Goal: Information Seeking & Learning: Understand process/instructions

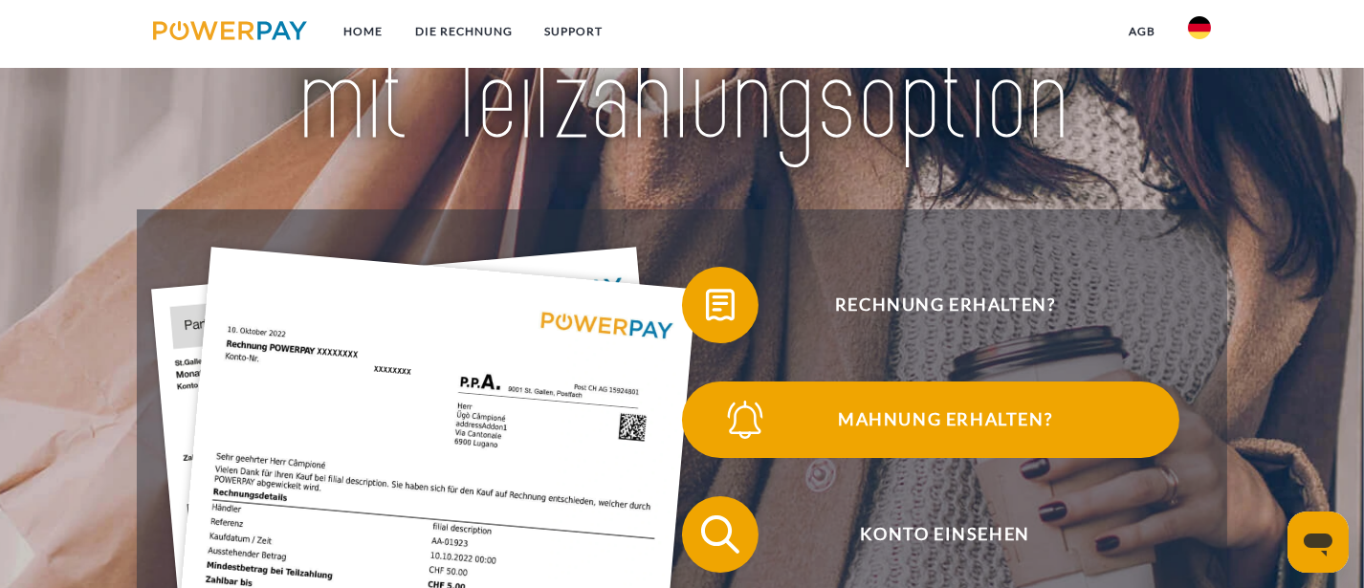
scroll to position [287, 0]
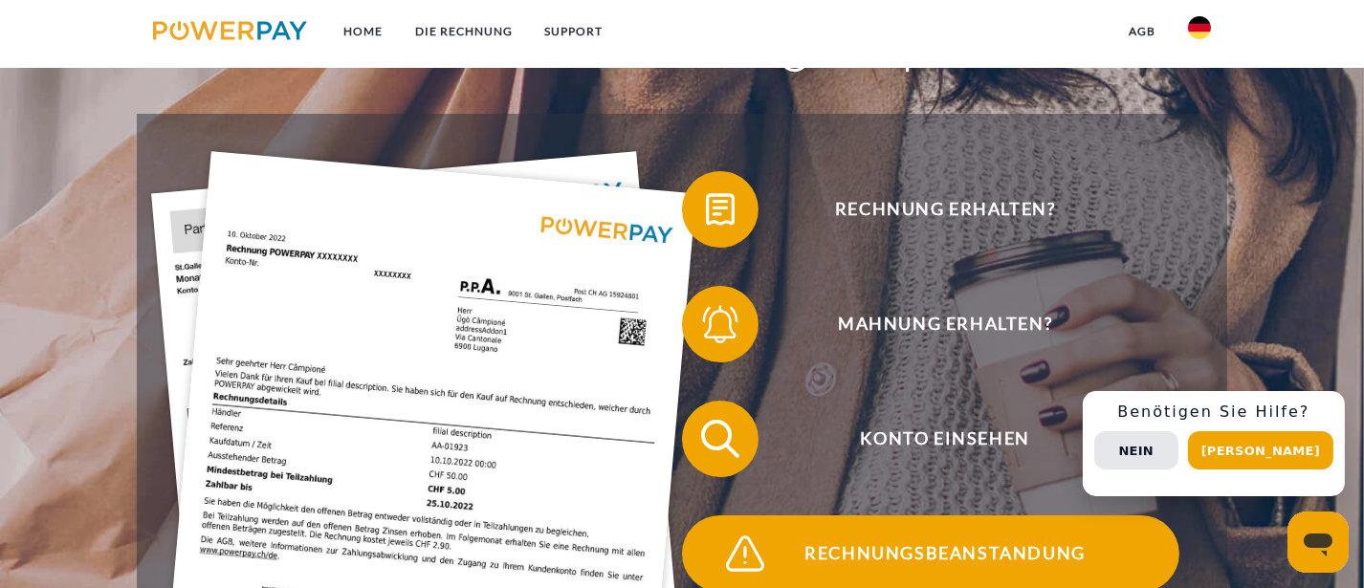
click at [879, 544] on span "Rechnungsbeanstandung" at bounding box center [945, 554] width 469 height 77
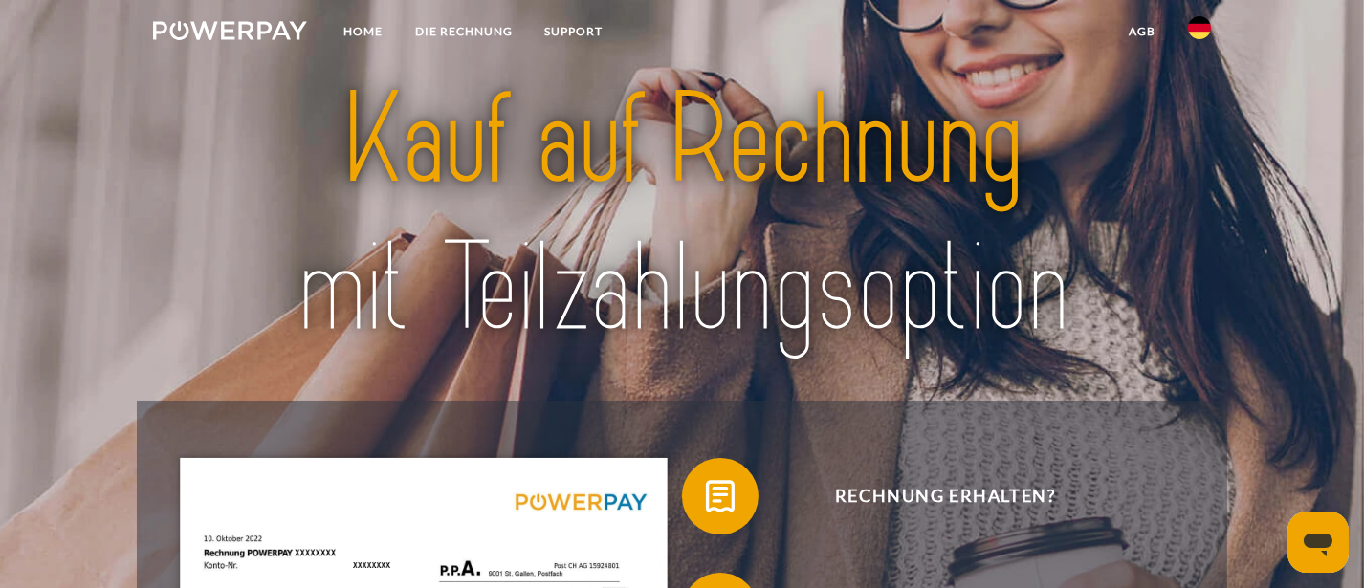
scroll to position [287, 0]
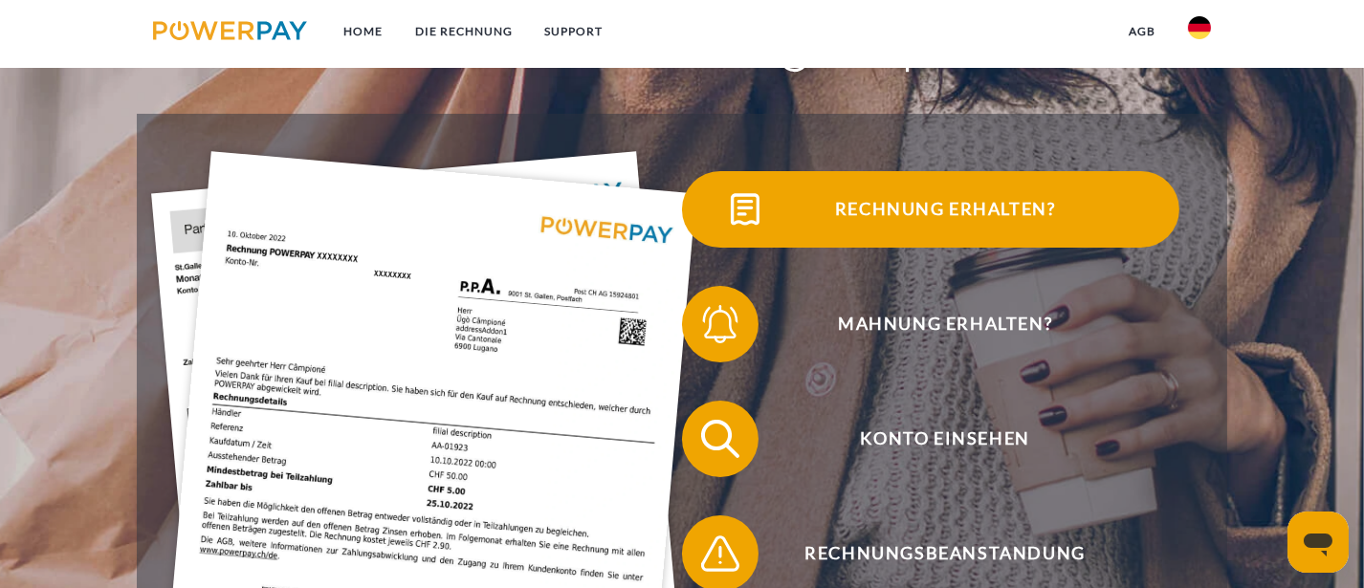
click at [915, 217] on span "Rechnung erhalten?" at bounding box center [945, 209] width 469 height 77
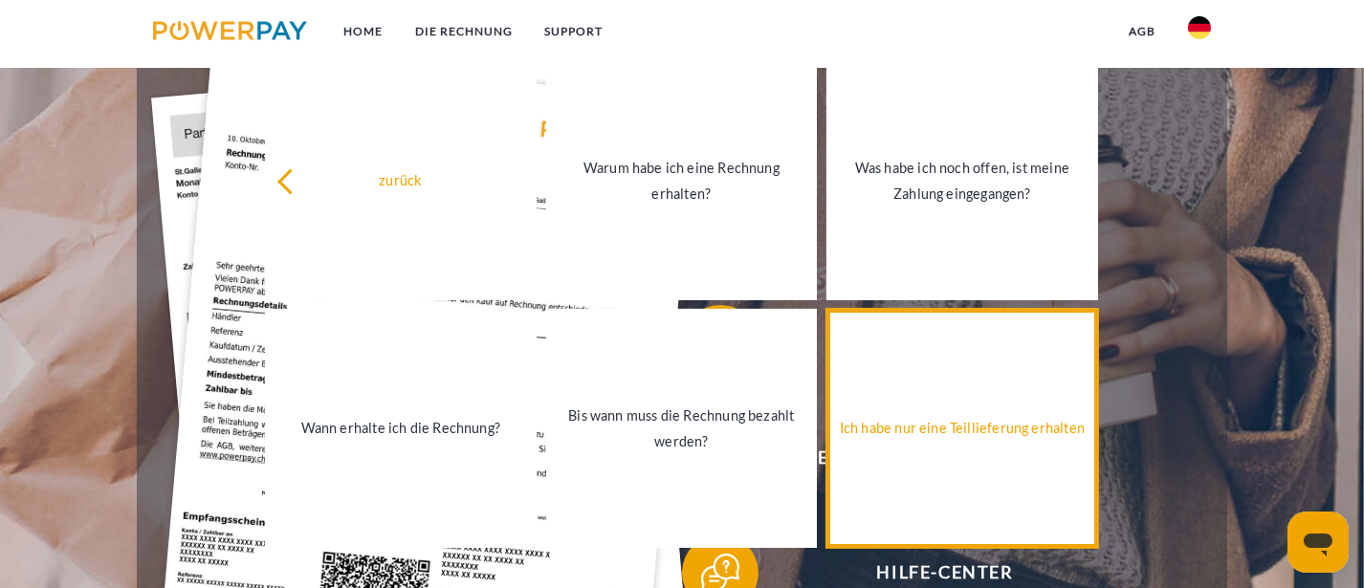
scroll to position [574, 0]
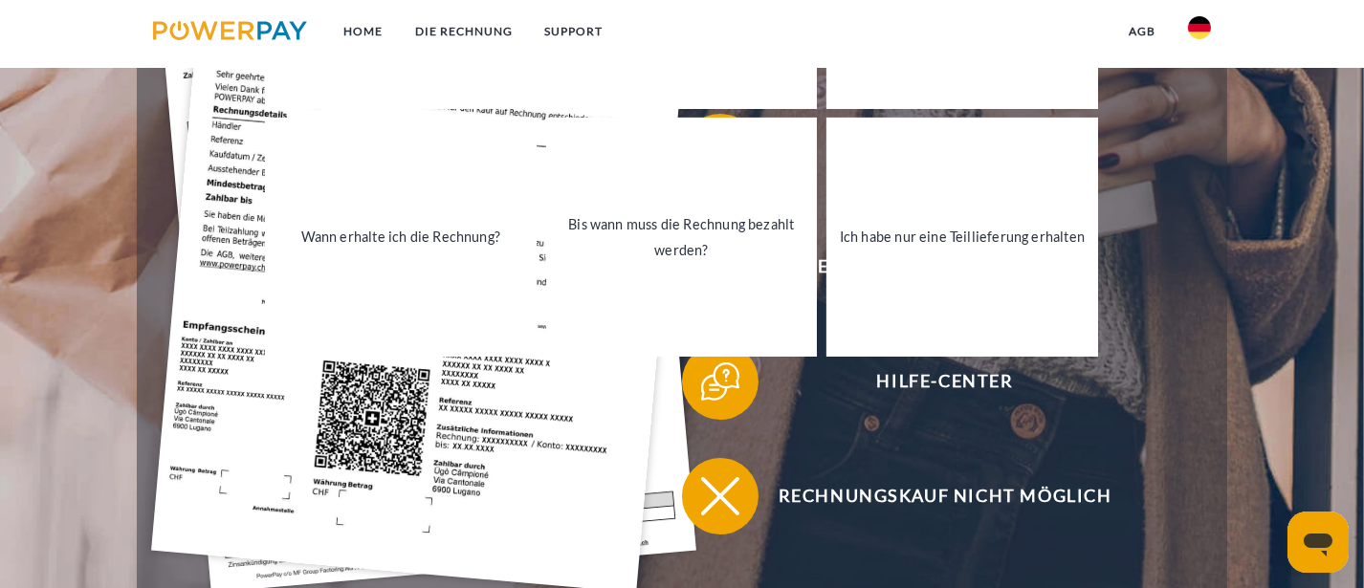
click at [872, 427] on div "Hilfe-Center" at bounding box center [930, 381] width 516 height 115
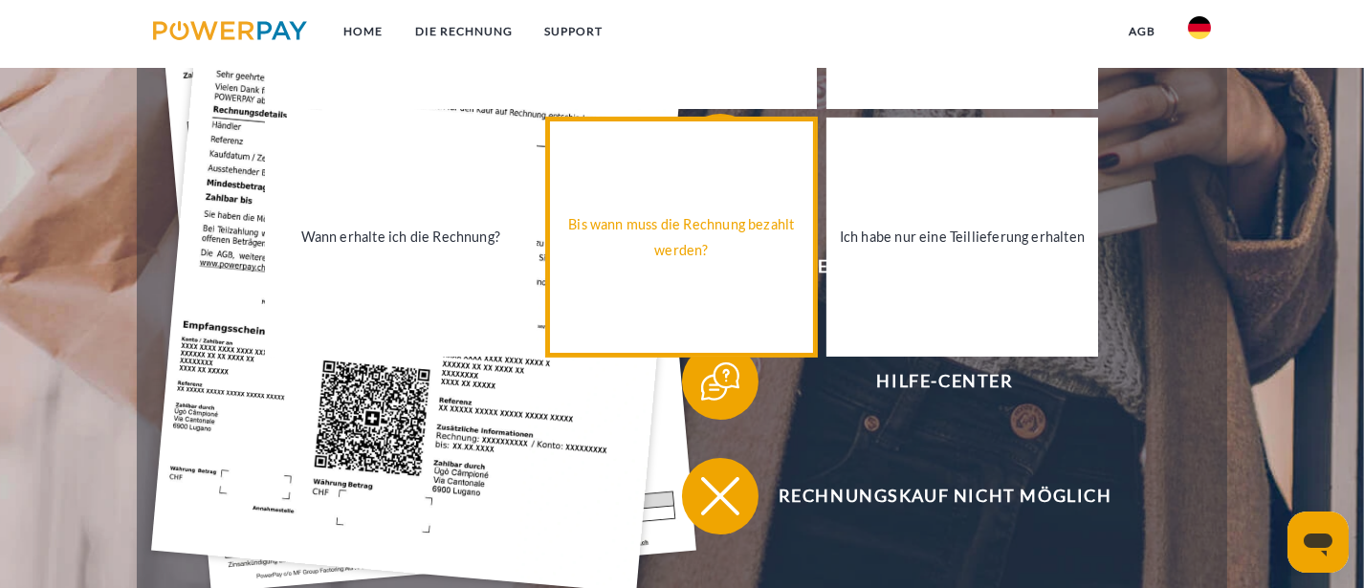
scroll to position [287, 0]
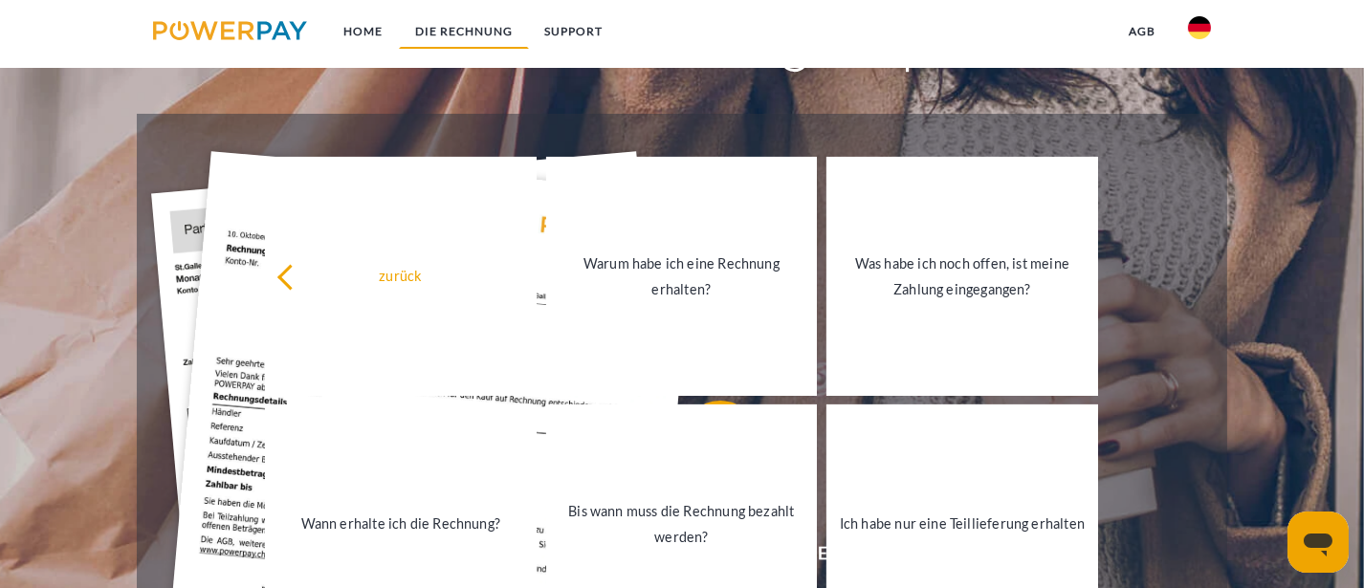
click at [472, 22] on link "DIE RECHNUNG" at bounding box center [464, 31] width 130 height 34
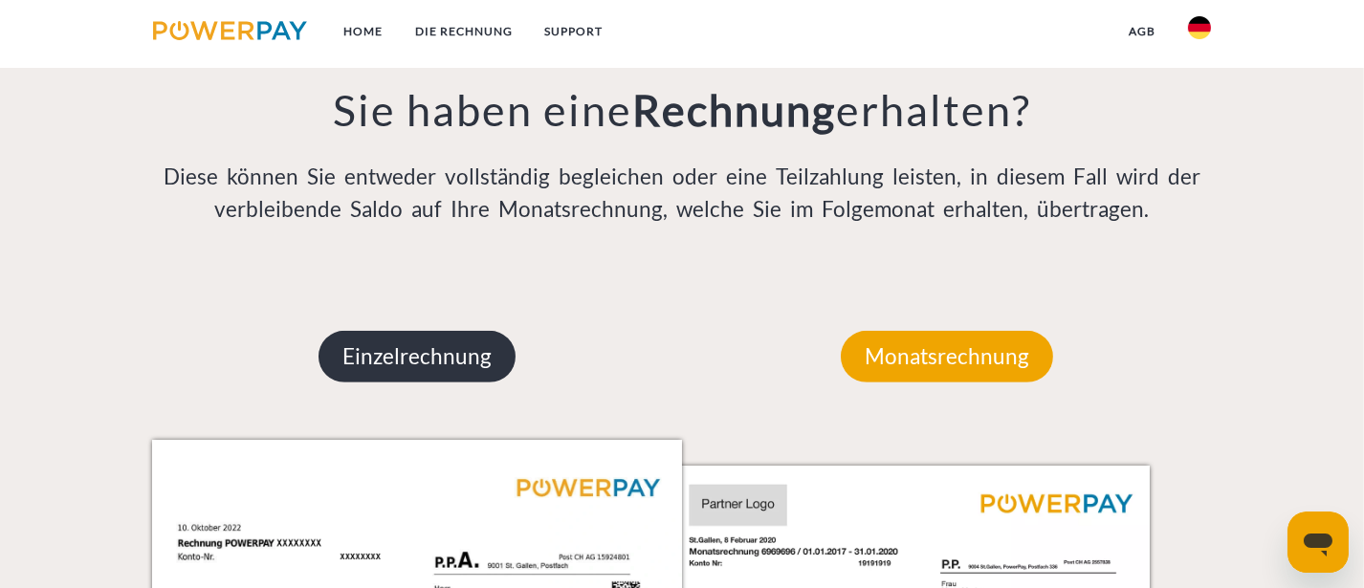
scroll to position [1581, 0]
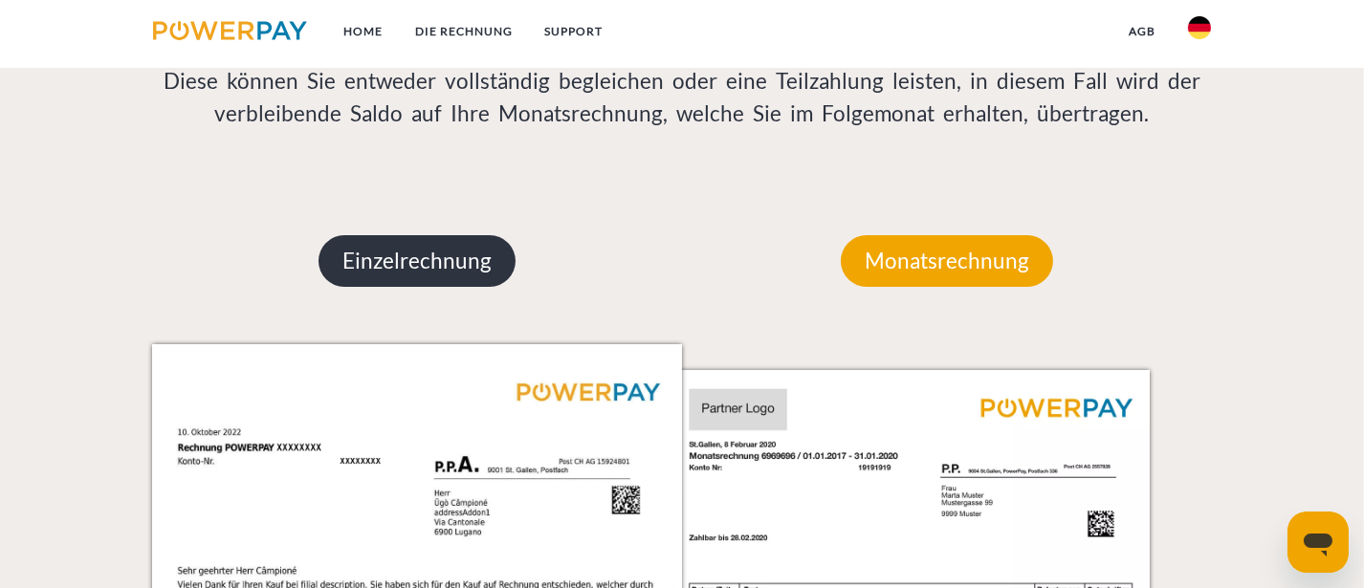
click at [424, 259] on p "Einzelrechnung" at bounding box center [416, 261] width 197 height 52
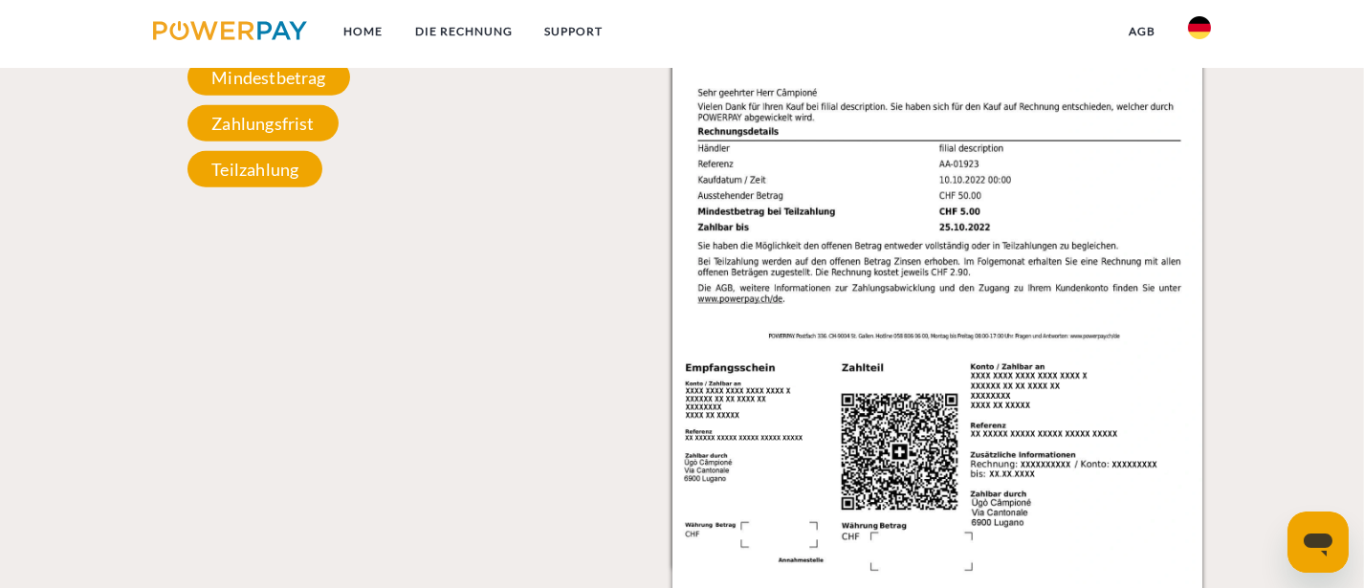
scroll to position [1677, 0]
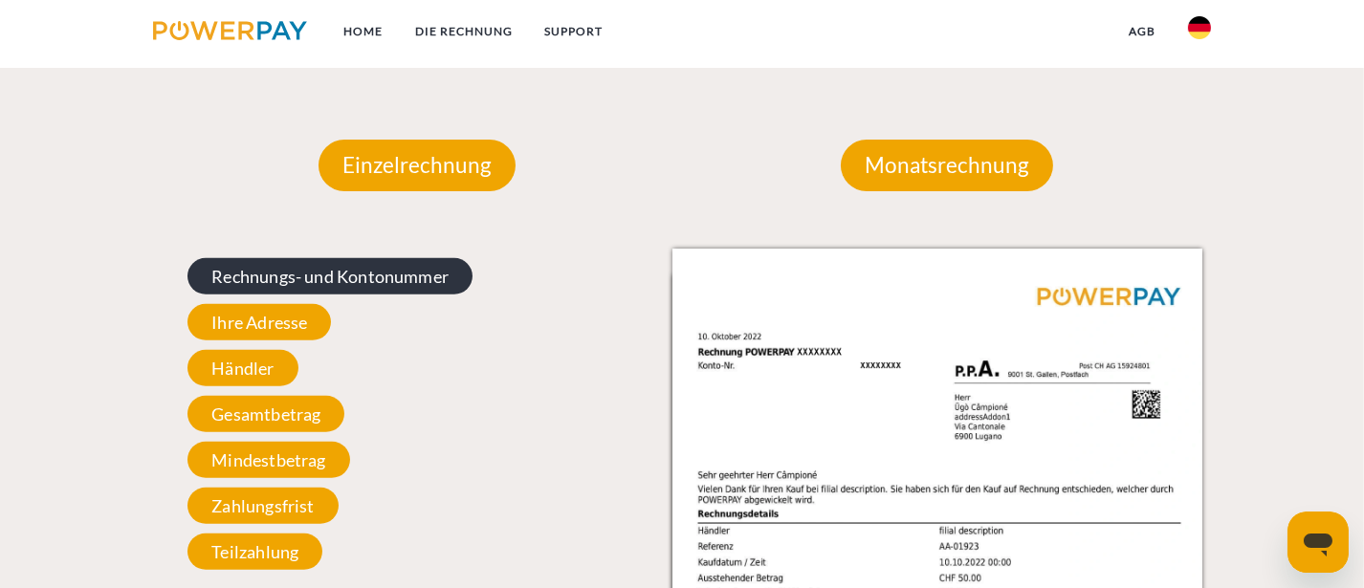
click at [351, 279] on span "Rechnungs- und Kontonummer" at bounding box center [329, 276] width 285 height 36
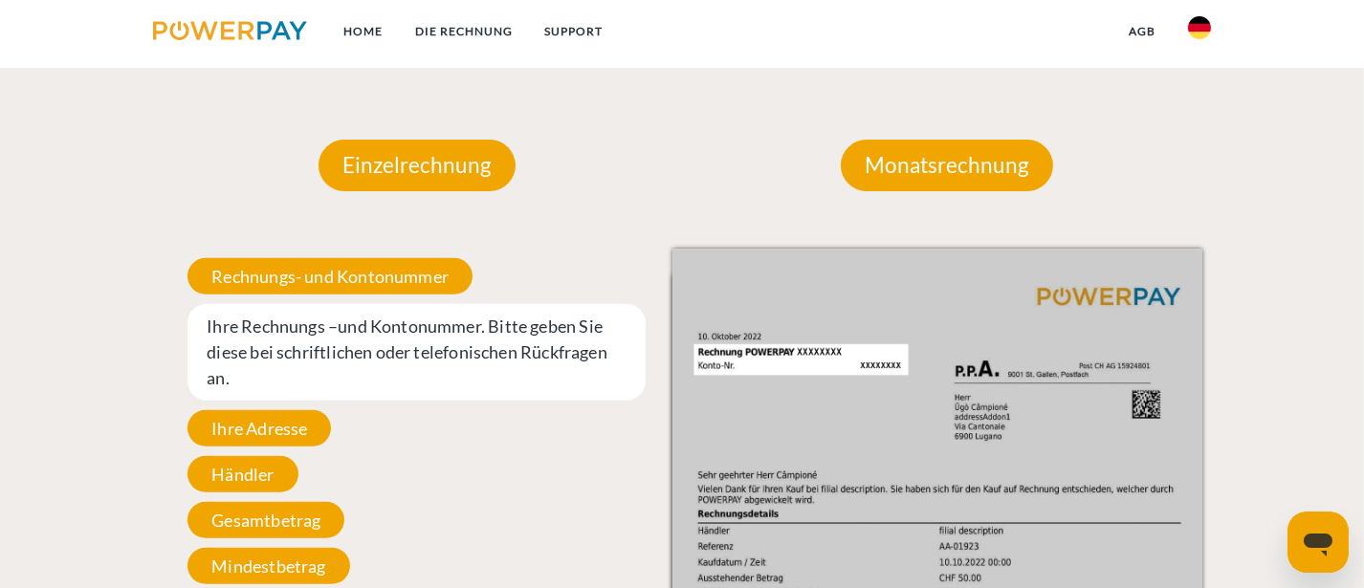
click at [515, 363] on span "Ihre Rechnungs –und Kontonummer. Bitte geben Sie diese bei schriftlichen oder t…" at bounding box center [416, 352] width 458 height 97
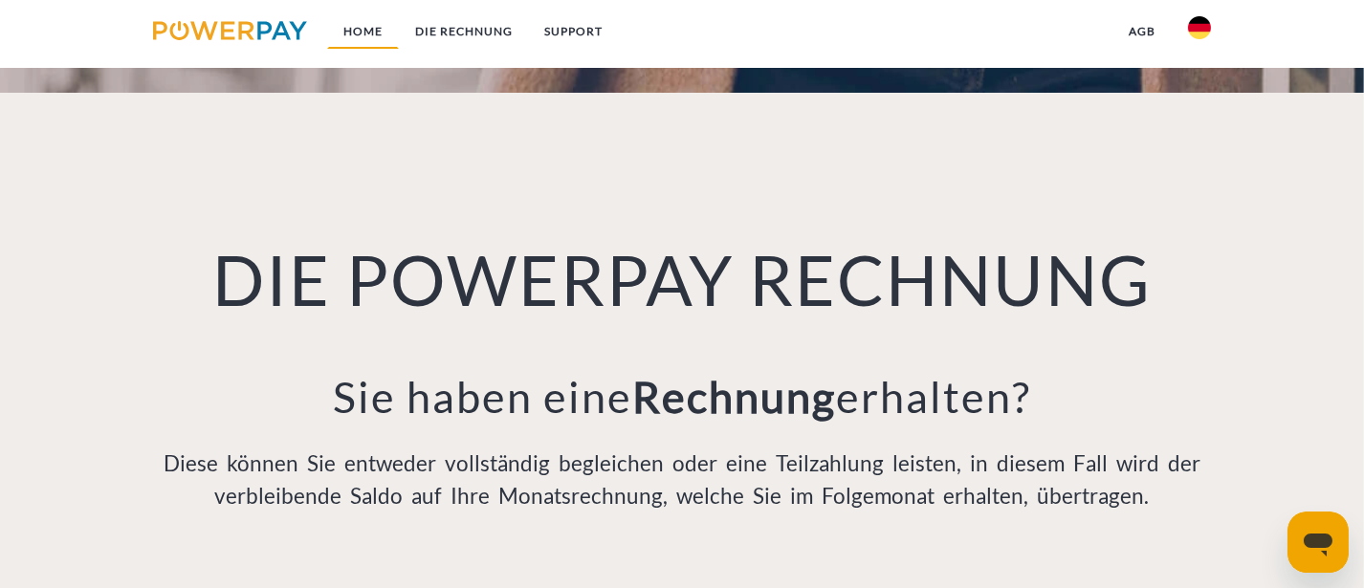
click at [352, 24] on link "Home" at bounding box center [363, 31] width 72 height 34
